Goal: Contribute content

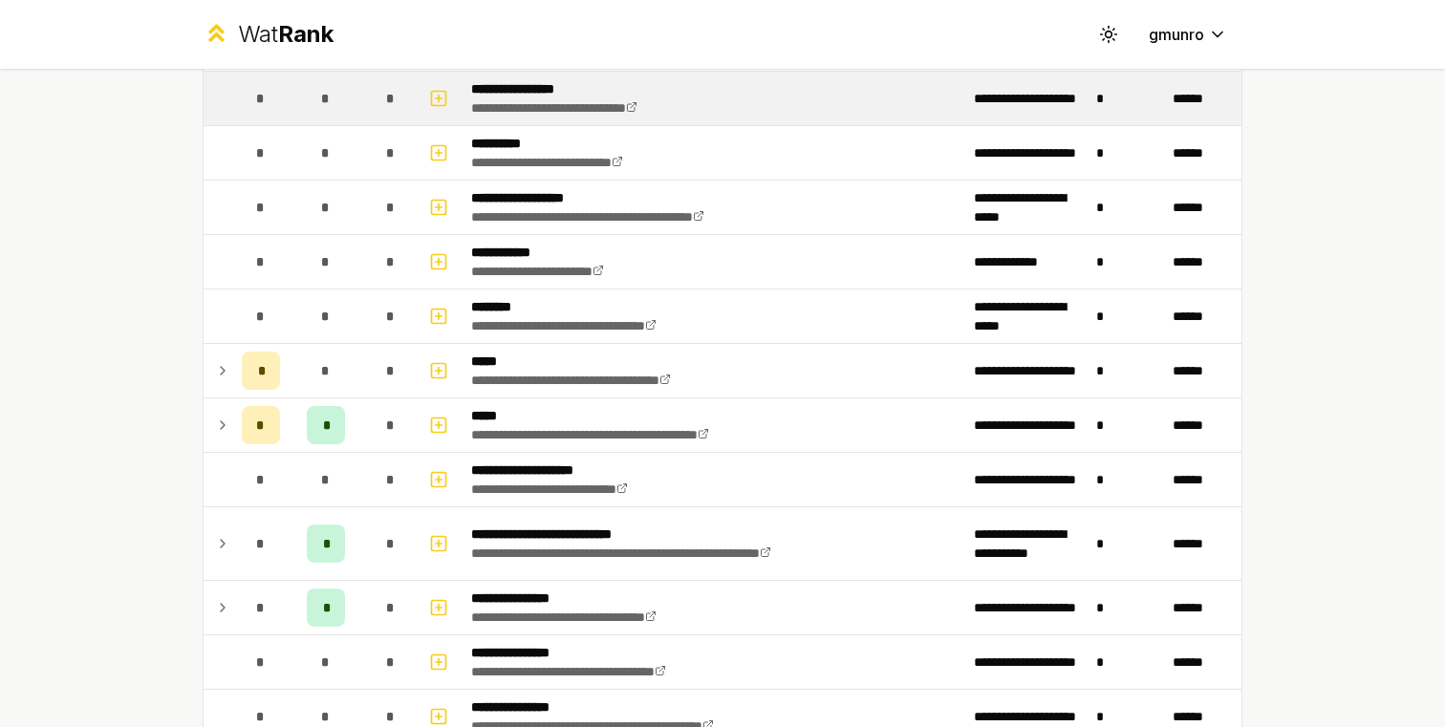
scroll to position [417, 0]
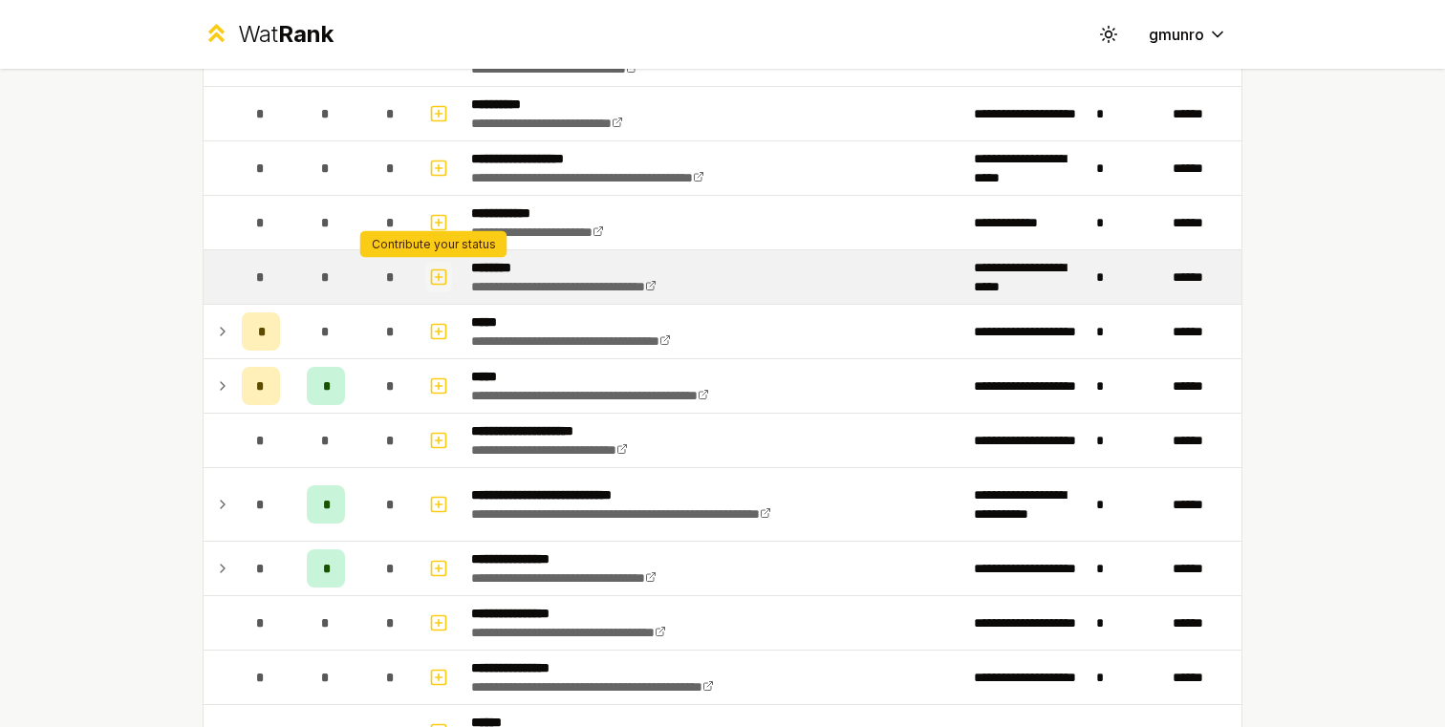
click at [432, 279] on icon "button" at bounding box center [438, 277] width 19 height 23
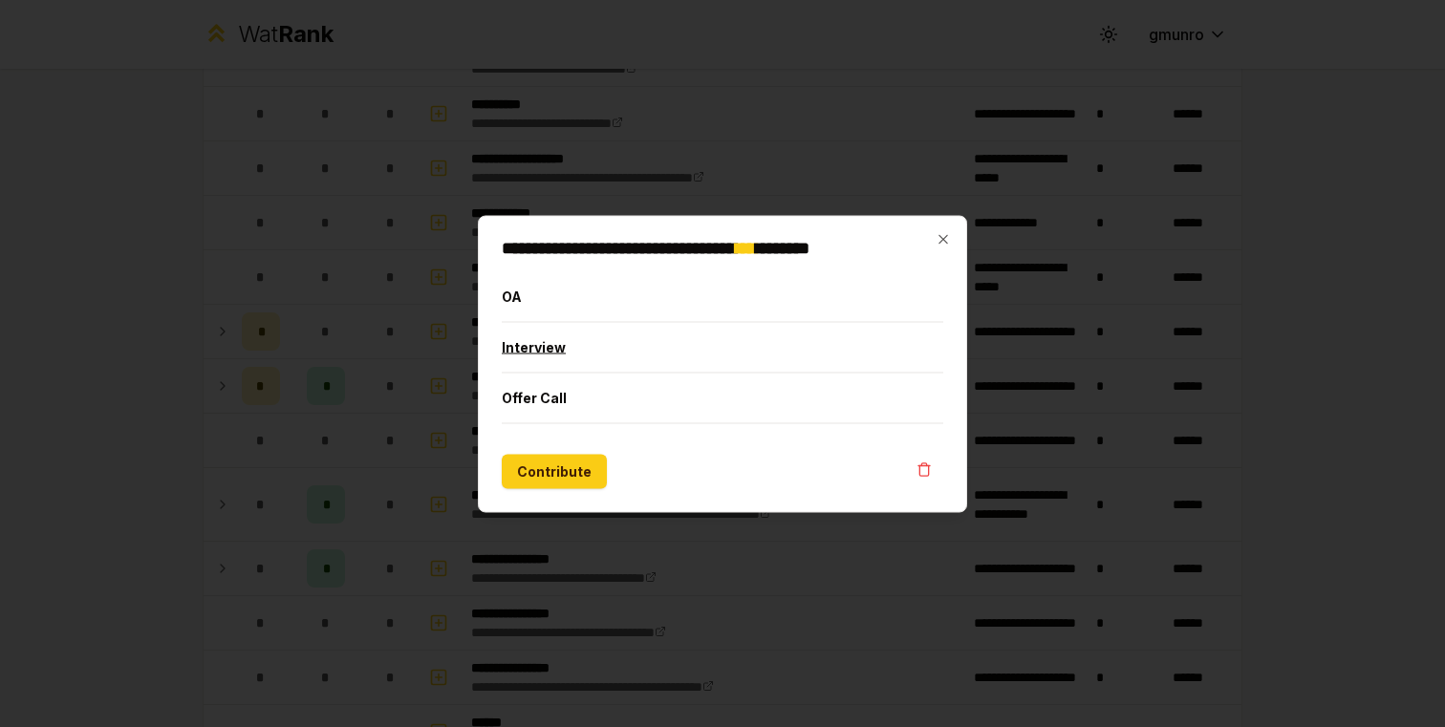
click at [571, 353] on button "Interview" at bounding box center [723, 347] width 442 height 50
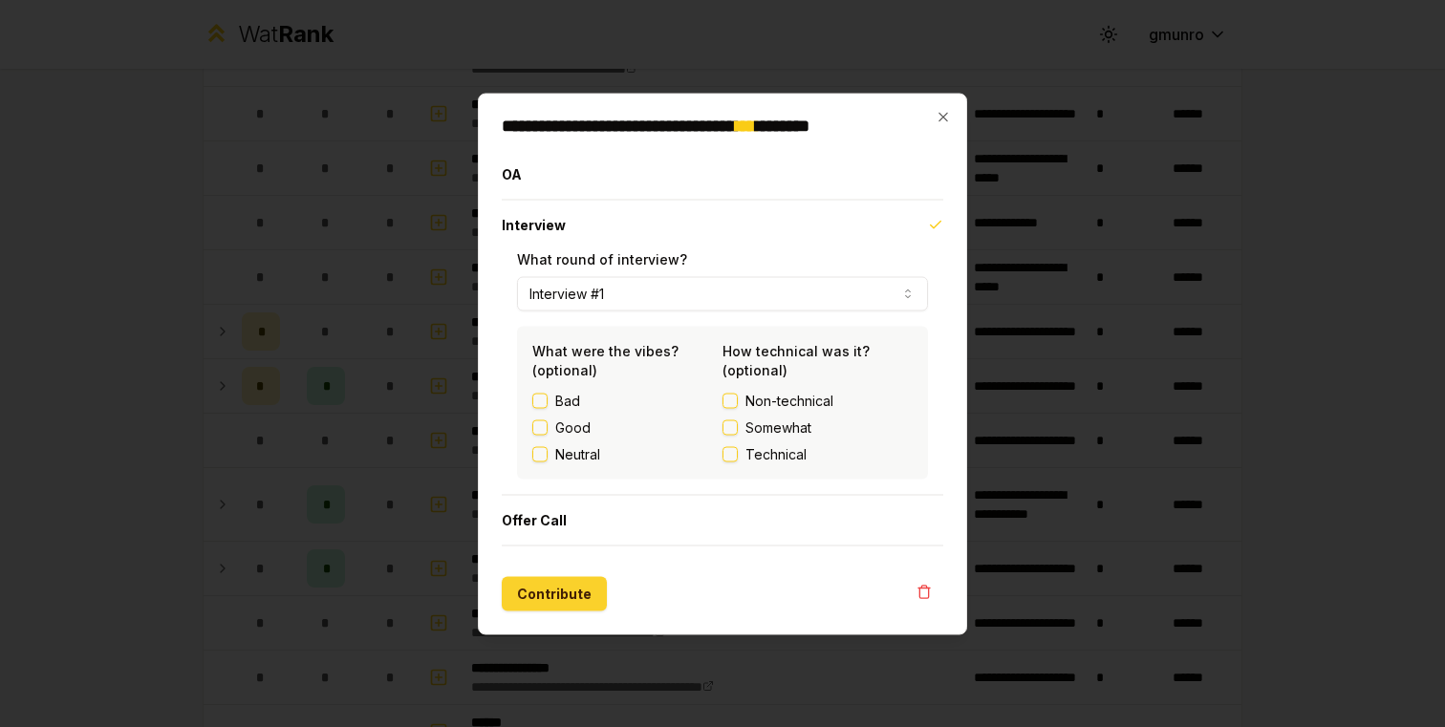
click at [542, 600] on button "Contribute" at bounding box center [554, 593] width 105 height 34
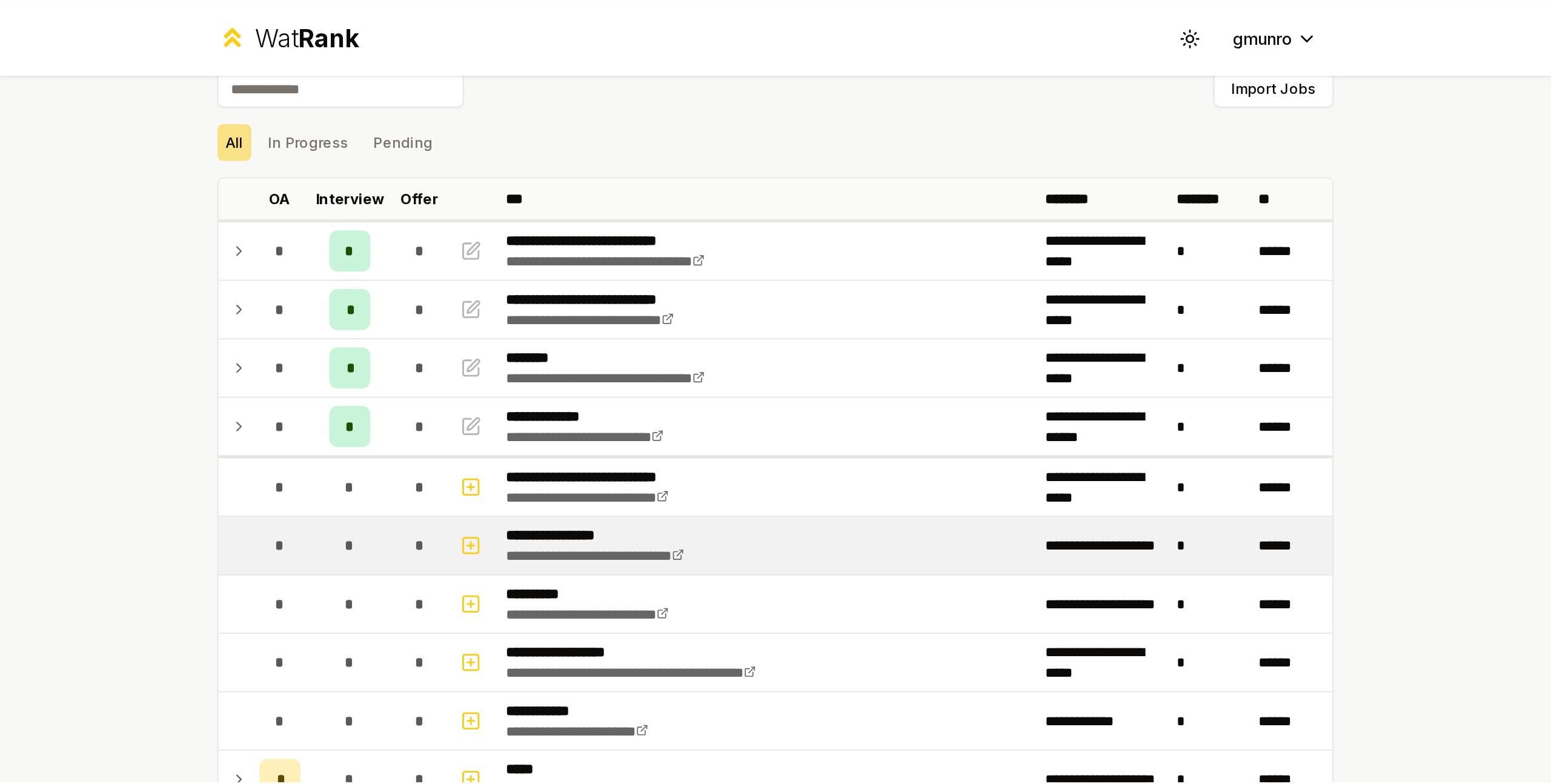
scroll to position [0, 0]
